Goal: Find specific page/section: Locate a particular part of the current website

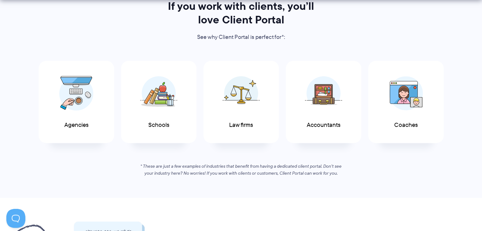
scroll to position [342, 0]
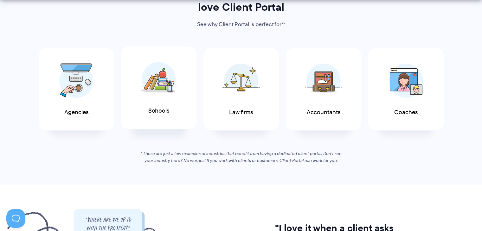
click at [155, 114] on span "Schools" at bounding box center [158, 111] width 21 height 7
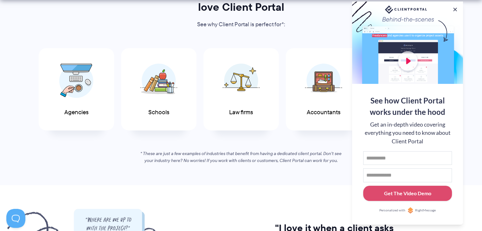
click at [314, 143] on div "If you work with clients, you’ll love Client Portal See why Client Portal is pe…" at bounding box center [241, 76] width 431 height 178
click at [452, 10] on button at bounding box center [455, 10] width 8 height 8
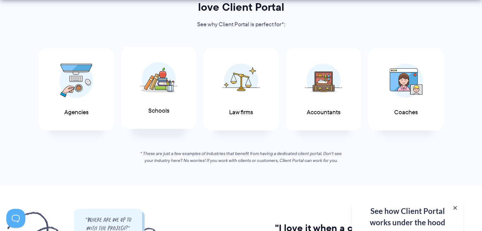
click at [165, 110] on span "Schools" at bounding box center [158, 111] width 21 height 7
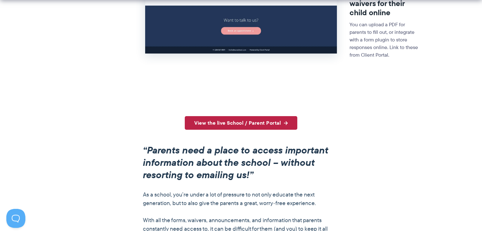
click at [236, 127] on link "View the live School / Parent Portal" at bounding box center [241, 123] width 112 height 14
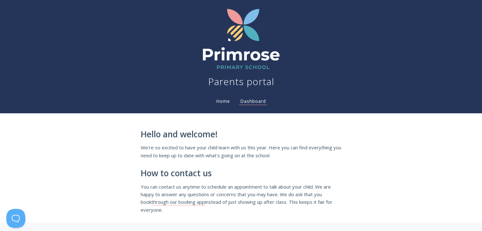
click at [219, 106] on nav "Parents portal Home Dashboard" at bounding box center [240, 57] width 405 height 108
click at [222, 102] on link "Home" at bounding box center [223, 101] width 16 height 6
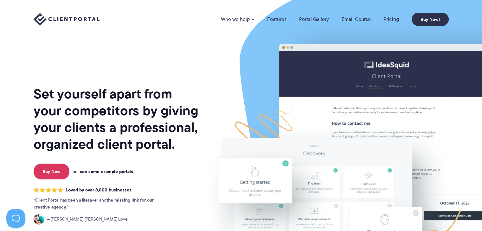
click at [126, 173] on link "see some example portals" at bounding box center [106, 172] width 53 height 6
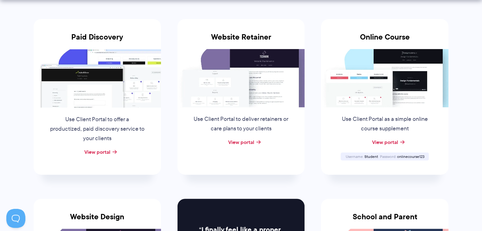
scroll to position [139, 0]
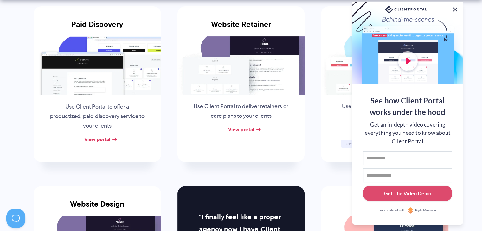
click at [455, 8] on button at bounding box center [455, 10] width 8 height 8
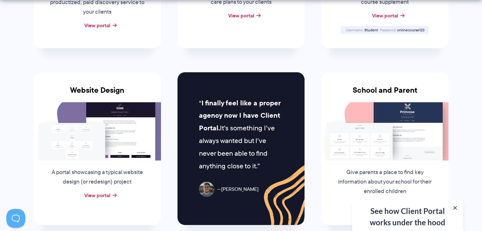
scroll to position [304, 0]
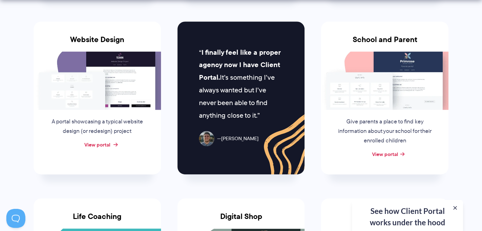
click at [108, 143] on link "View portal" at bounding box center [97, 145] width 26 height 8
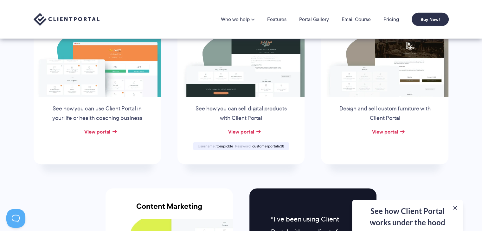
scroll to position [443, 0]
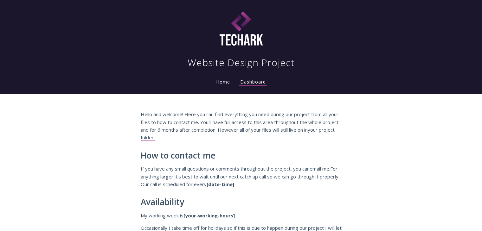
click at [127, 74] on nav "Website Design Project Home Dashboard" at bounding box center [240, 47] width 405 height 89
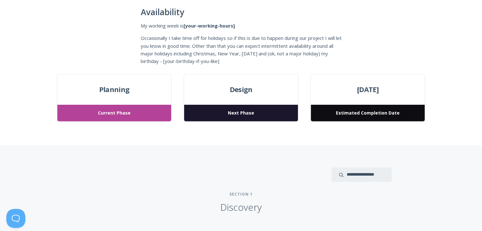
scroll to position [203, 0]
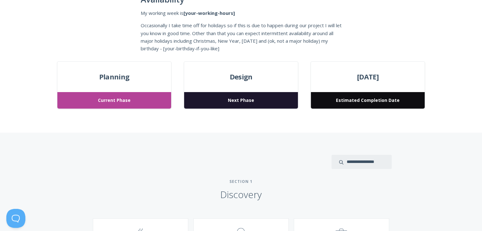
click at [227, 102] on span "Next Phase" at bounding box center [240, 100] width 113 height 17
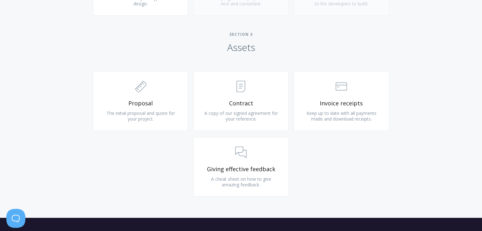
scroll to position [684, 0]
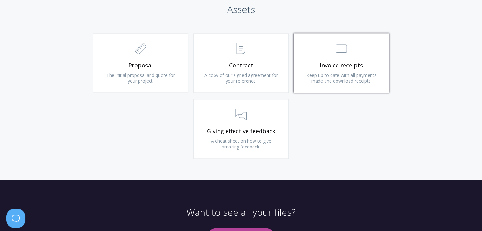
click at [355, 70] on link ".st0{fill:none;stroke:#000000;stroke-width:2;stroke-miterlimit:10;} Financial I…" at bounding box center [340, 63] width 95 height 60
click at [333, 70] on link ".st0{fill:none;stroke:#000000;stroke-width:2;stroke-miterlimit:10;} Financial I…" at bounding box center [340, 63] width 95 height 60
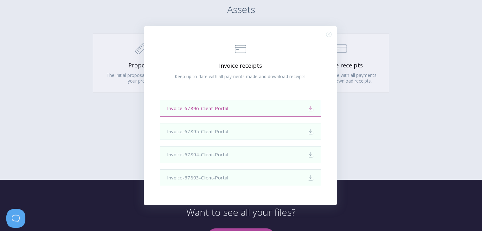
click at [215, 109] on link "Invoice-67896-Client-Portal Download" at bounding box center [240, 108] width 161 height 17
click at [387, 131] on div ".st0{fill:none;stroke:#000000;stroke-width:2;stroke-miterlimit:10;} Financial I…" at bounding box center [241, 115] width 482 height 231
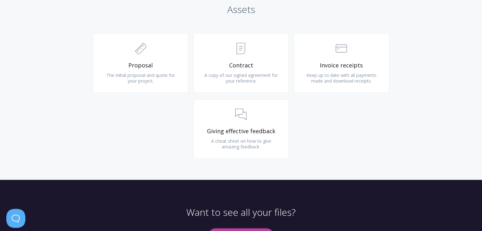
scroll to position [280, 0]
